Goal: Information Seeking & Learning: Learn about a topic

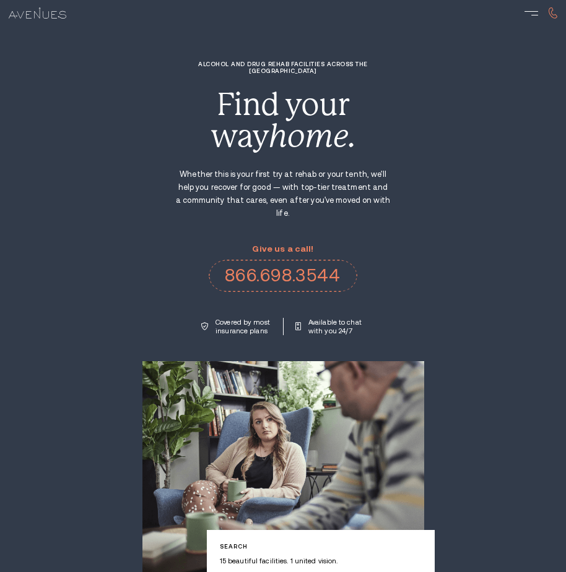
drag, startPoint x: 0, startPoint y: 0, endPoint x: 504, endPoint y: 336, distance: 605.5
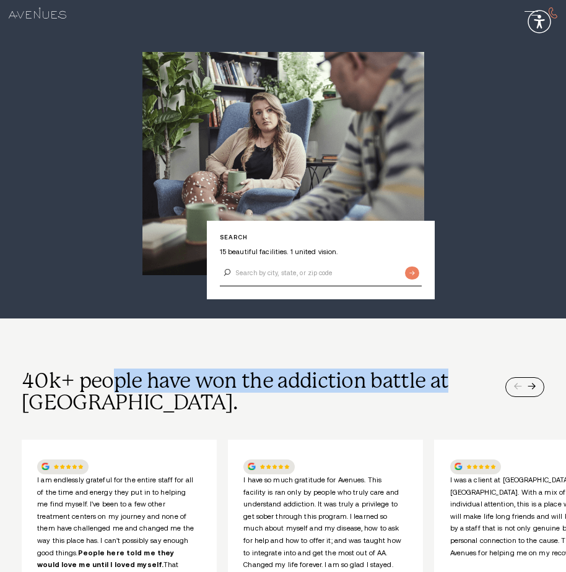
click at [350, 395] on div "40k+ people have won the addiction battle at [GEOGRAPHIC_DATA]. I am endlessly …" at bounding box center [283, 514] width 522 height 286
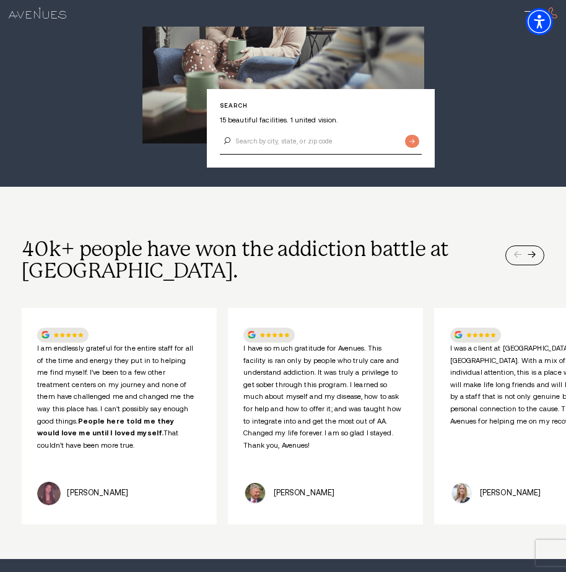
scroll to position [557, 0]
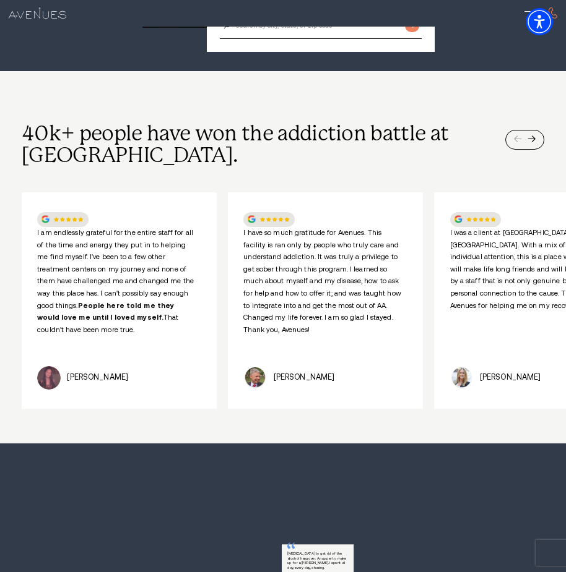
click at [225, 241] on div "I am endlessly grateful for the entire staff for all of the time and energy the…" at bounding box center [283, 296] width 522 height 225
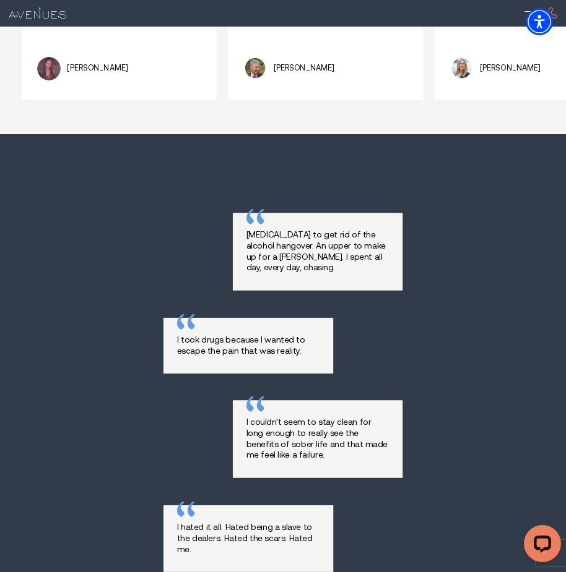
scroll to position [0, 0]
click at [31, 231] on div "[MEDICAL_DATA] to get rid of the alcohol hangover. An upper to make up for a [P…" at bounding box center [283, 439] width 522 height 481
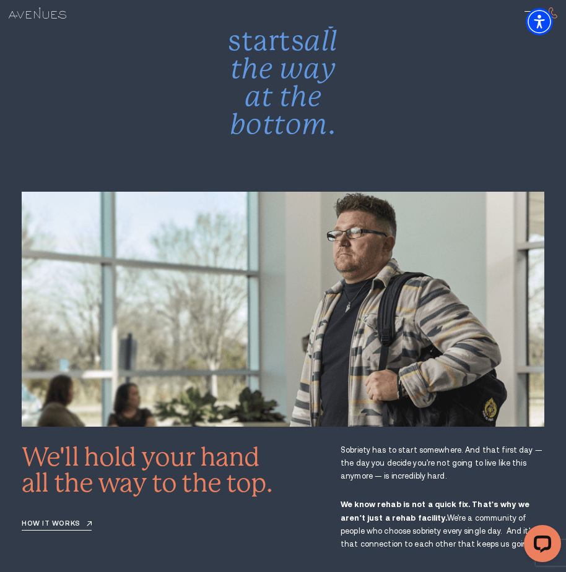
scroll to position [1547, 0]
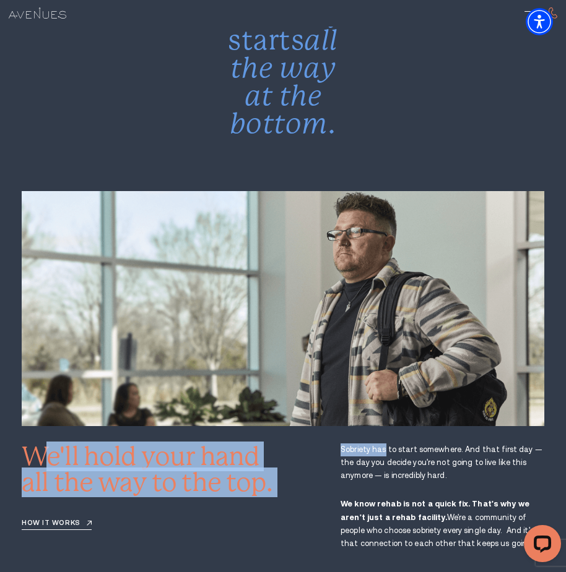
drag, startPoint x: 42, startPoint y: 419, endPoint x: 465, endPoint y: 428, distance: 422.7
click at [461, 444] on div "We'll hold your hand all the way to the top. How it works [GEOGRAPHIC_DATA] has…" at bounding box center [283, 497] width 522 height 107
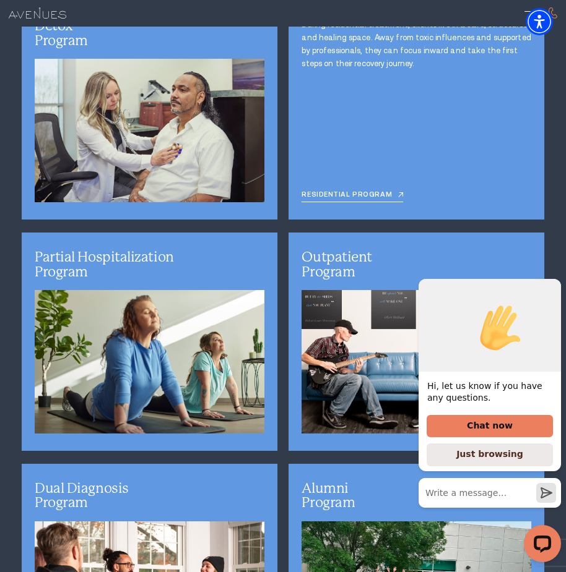
scroll to position [2908, 0]
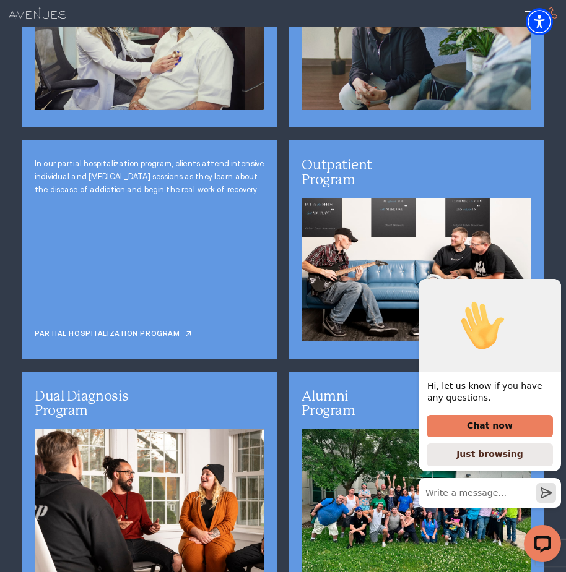
click at [184, 271] on div "In our partial hospitalization program, clients attend intensive individual and…" at bounding box center [150, 249] width 256 height 218
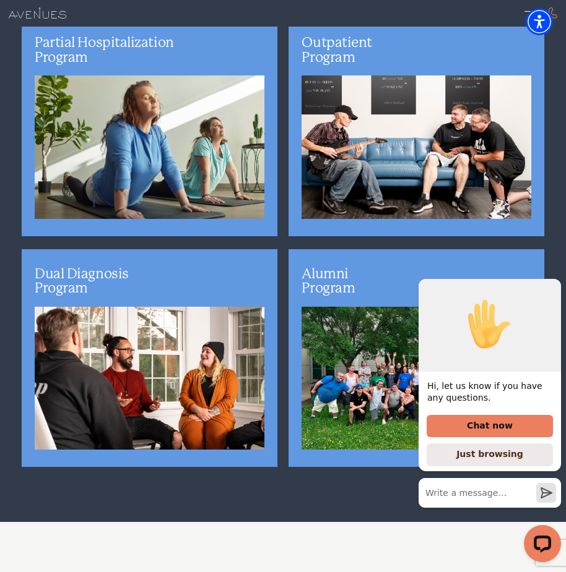
scroll to position [3032, 0]
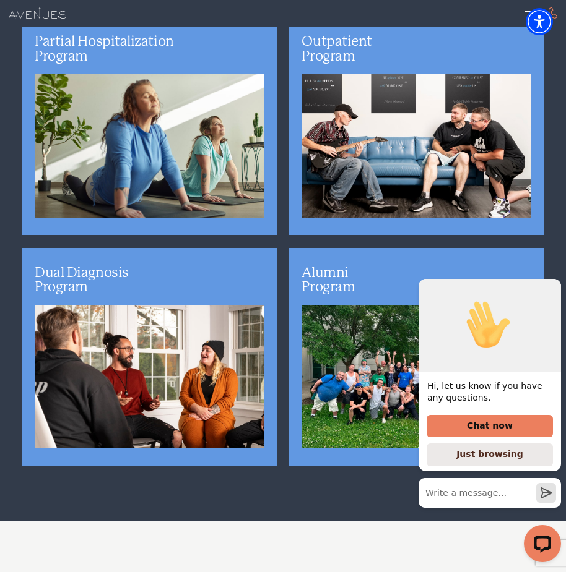
click at [551, 277] on icon "Hide greeting" at bounding box center [553, 269] width 15 height 15
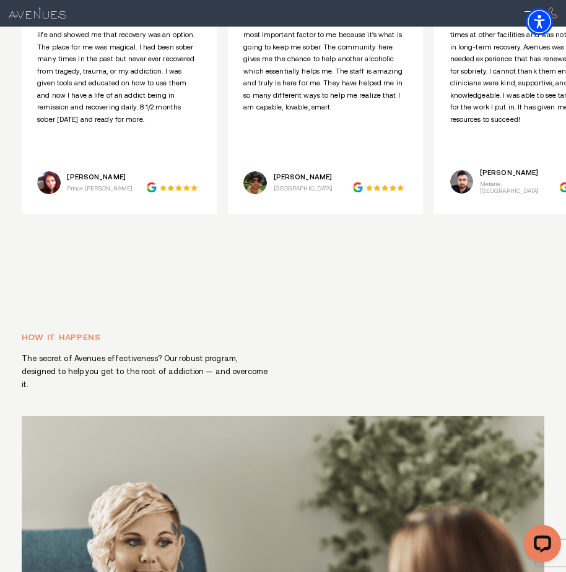
scroll to position [5321, 0]
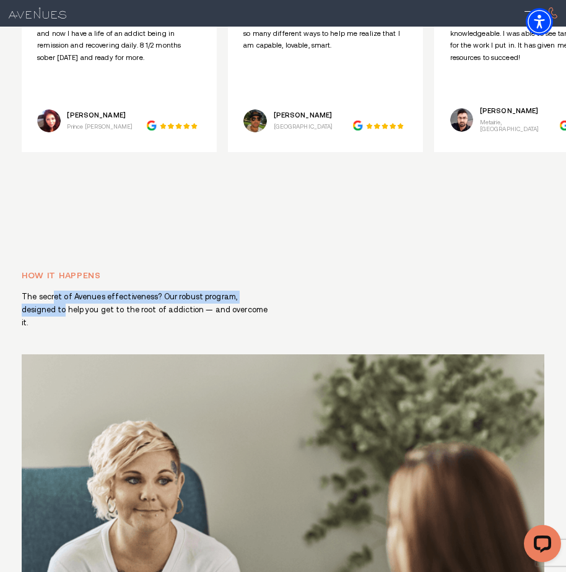
drag, startPoint x: 66, startPoint y: 236, endPoint x: 326, endPoint y: 236, distance: 260.5
click at [326, 269] on div "How it happens The secret of Avenues effectiveness? Our robust program, designe…" at bounding box center [283, 510] width 522 height 482
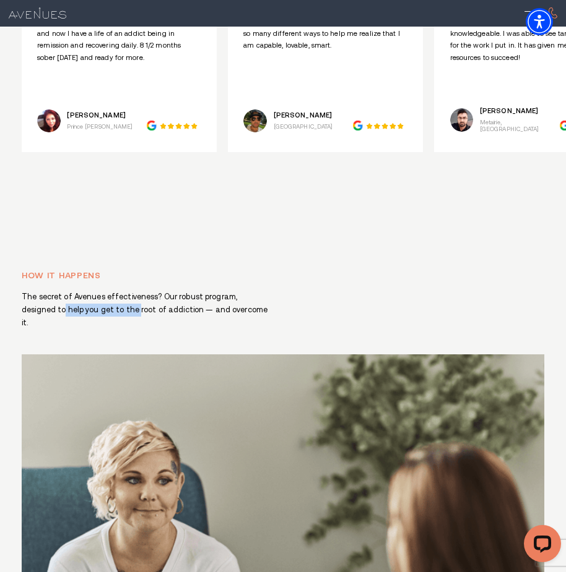
drag, startPoint x: 90, startPoint y: 251, endPoint x: 298, endPoint y: 231, distance: 208.2
click at [298, 269] on div "How it happens The secret of Avenues effectiveness? Our robust program, designe…" at bounding box center [283, 510] width 522 height 482
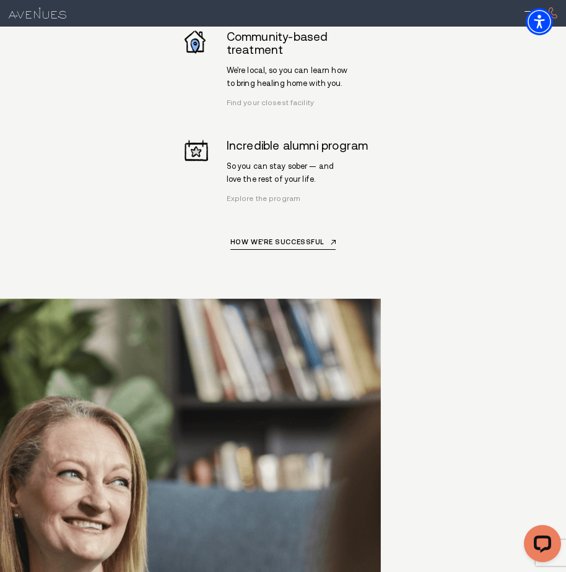
scroll to position [2403, 0]
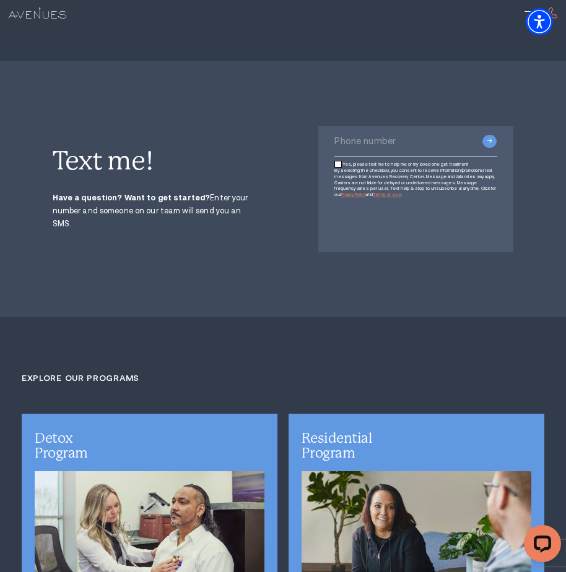
drag, startPoint x: 490, startPoint y: 262, endPoint x: 304, endPoint y: 12, distance: 311.7
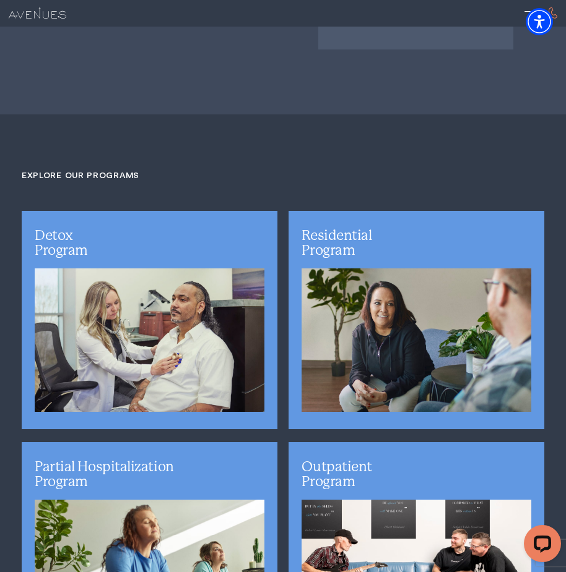
scroll to position [2723, 0]
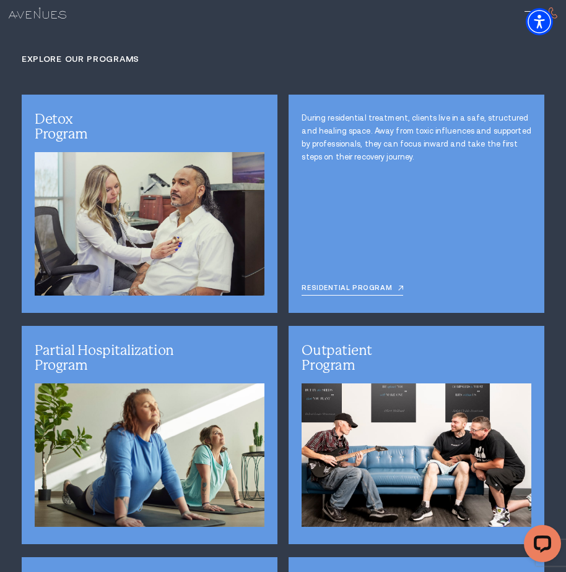
click at [436, 191] on div "During residential treatment, clients live in a safe, structured and healing sp…" at bounding box center [416, 204] width 256 height 218
